Goal: Information Seeking & Learning: Learn about a topic

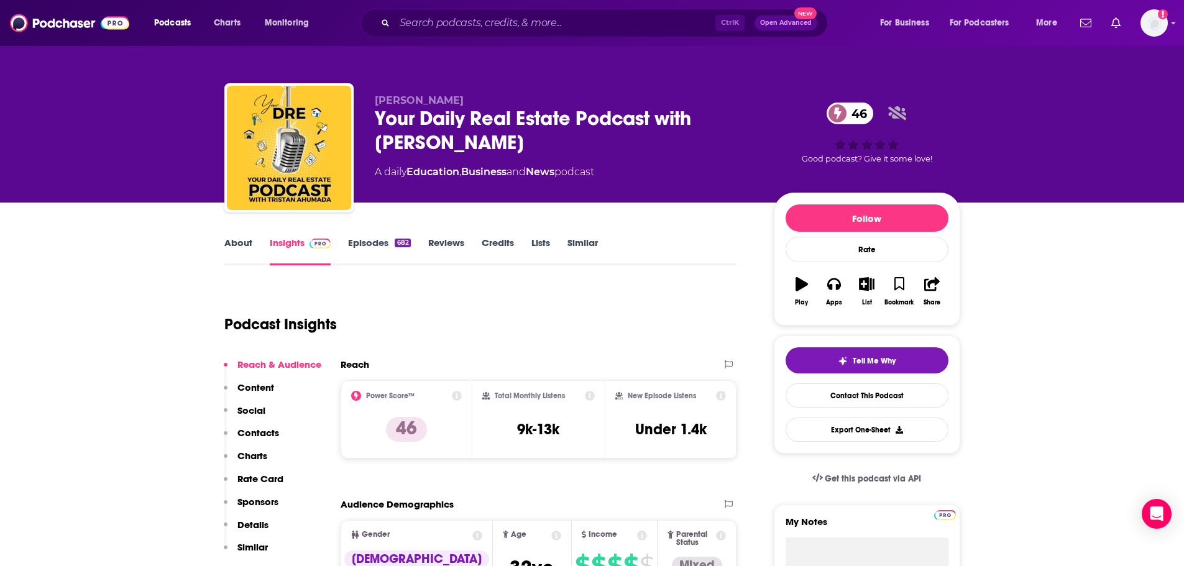
drag, startPoint x: 983, startPoint y: 47, endPoint x: 949, endPoint y: 36, distance: 35.2
click at [839, 47] on div "Tristan Ahumada Your Daily Real Estate Podcast with Tristan Ahumada 46 A daily …" at bounding box center [593, 101] width 796 height 203
drag, startPoint x: 311, startPoint y: 1, endPoint x: 325, endPoint y: 44, distance: 45.4
click at [212, 73] on div "Tristan Ahumada Your Daily Real Estate Podcast with Tristan Ahumada 46 A daily …" at bounding box center [593, 101] width 796 height 203
drag, startPoint x: 367, startPoint y: 1, endPoint x: 354, endPoint y: 38, distance: 39.7
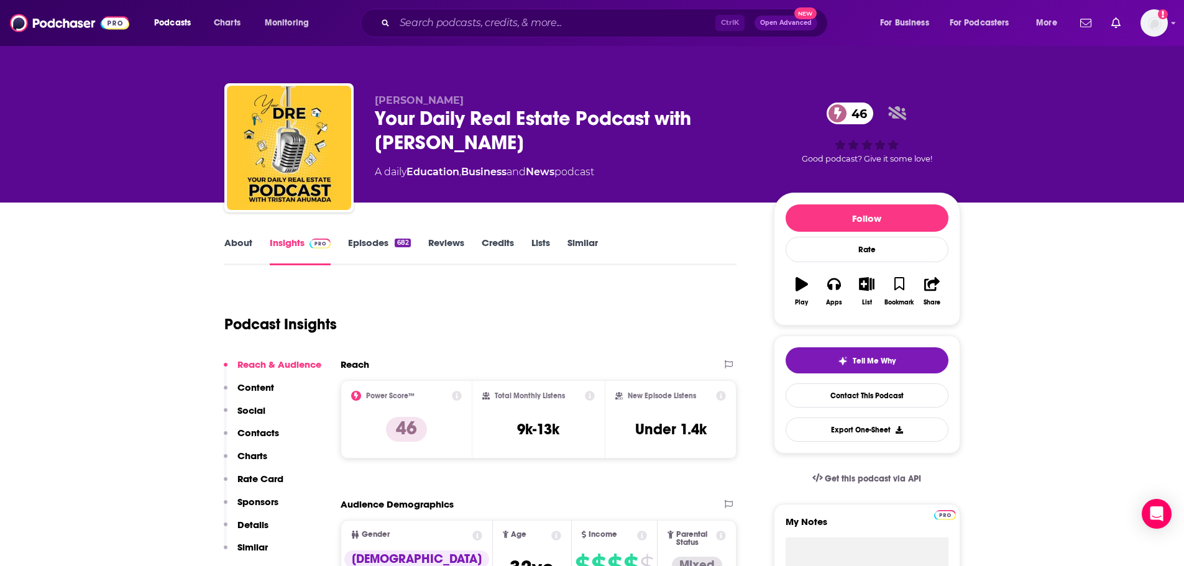
click at [245, 68] on div "Tristan Ahumada Your Daily Real Estate Podcast with Tristan Ahumada 46 A daily …" at bounding box center [592, 135] width 755 height 134
drag, startPoint x: 436, startPoint y: 1, endPoint x: 339, endPoint y: 0, distance: 97.0
click at [292, 35] on div "Podcasts Charts Monitoring Ctrl K Open Advanced New For Business For Podcasters…" at bounding box center [592, 23] width 1184 height 46
drag, startPoint x: 339, startPoint y: 0, endPoint x: 396, endPoint y: 21, distance: 60.2
click at [336, 71] on div "Tristan Ahumada Your Daily Real Estate Podcast with Tristan Ahumada 46 A daily …" at bounding box center [592, 135] width 755 height 134
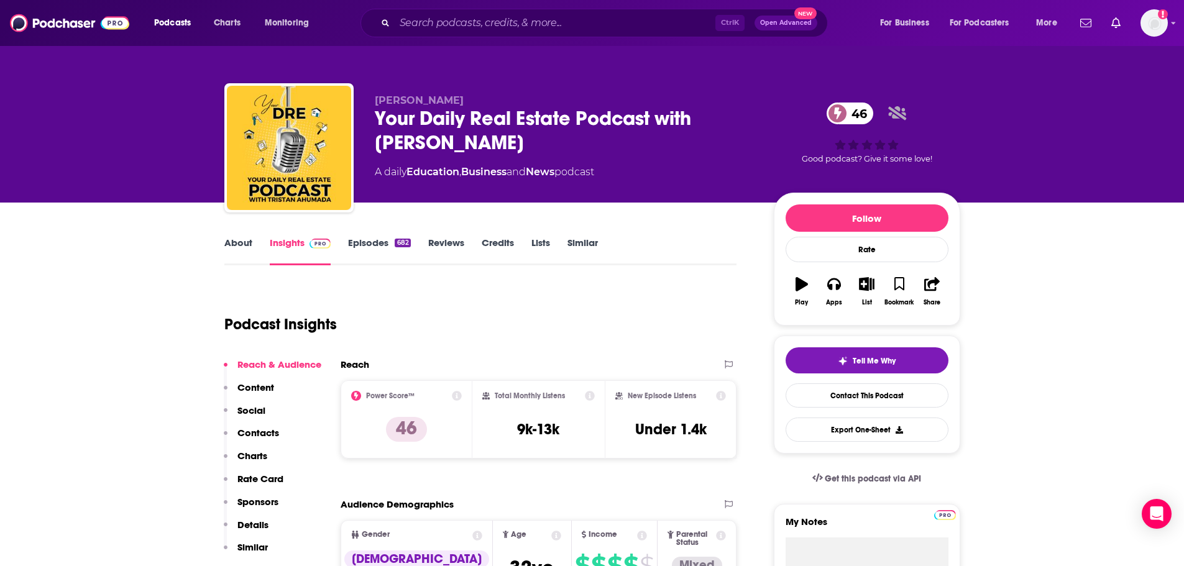
drag, startPoint x: 464, startPoint y: 1, endPoint x: 423, endPoint y: 52, distance: 65.8
click at [411, 63] on div "Tristan Ahumada Your Daily Real Estate Podcast with Tristan Ahumada 46 A daily …" at bounding box center [593, 101] width 796 height 203
click at [88, 50] on div "Tristan Ahumada Your Daily Real Estate Podcast with Tristan Ahumada 46 A daily …" at bounding box center [592, 101] width 1184 height 203
drag, startPoint x: 27, startPoint y: 1, endPoint x: 191, endPoint y: 88, distance: 185.5
click at [191, 88] on div "Tristan Ahumada Your Daily Real Estate Podcast with Tristan Ahumada 46 A daily …" at bounding box center [592, 101] width 1184 height 203
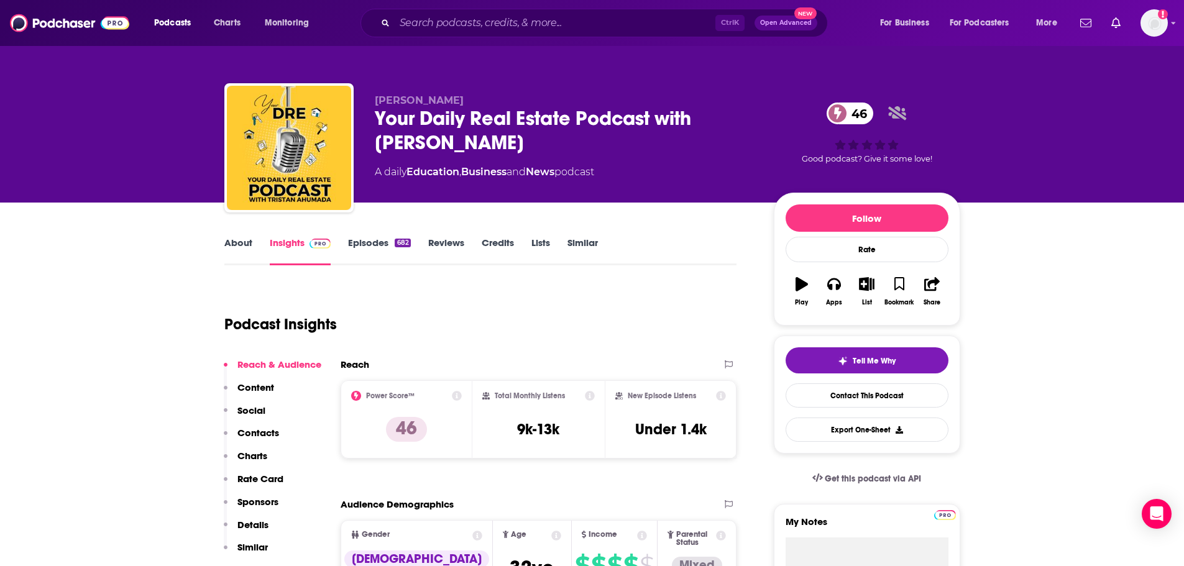
drag, startPoint x: 298, startPoint y: 0, endPoint x: 397, endPoint y: 8, distance: 99.2
click at [210, 72] on div "Tristan Ahumada Your Daily Real Estate Podcast with Tristan Ahumada 46 A daily …" at bounding box center [593, 101] width 796 height 203
